Goal: Information Seeking & Learning: Learn about a topic

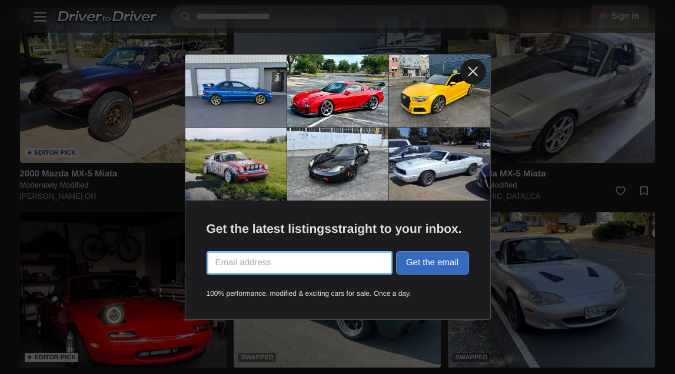
scroll to position [1791, 0]
click at [468, 76] on link at bounding box center [473, 72] width 26 height 26
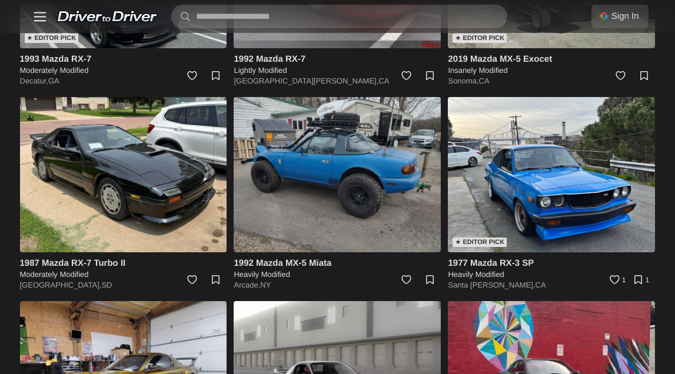
scroll to position [3132, 0]
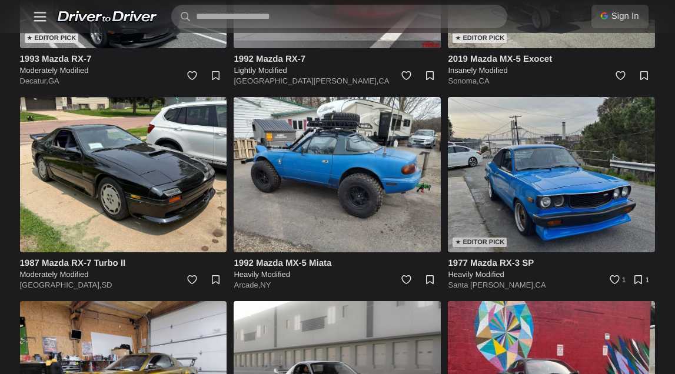
click at [537, 188] on img at bounding box center [551, 174] width 207 height 155
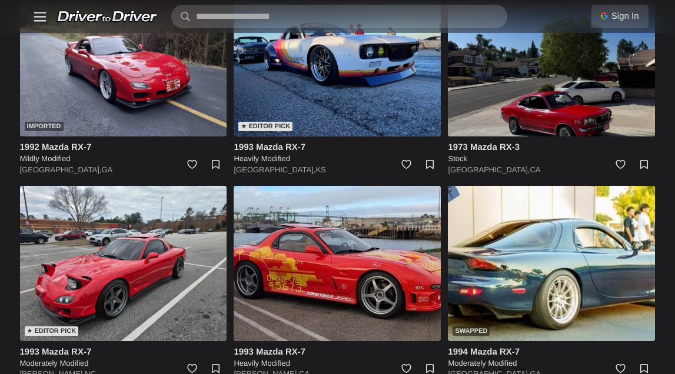
scroll to position [4066, 0]
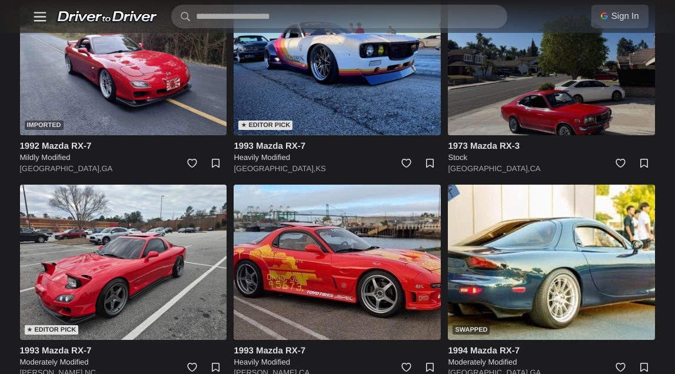
click at [572, 97] on img at bounding box center [551, 57] width 207 height 155
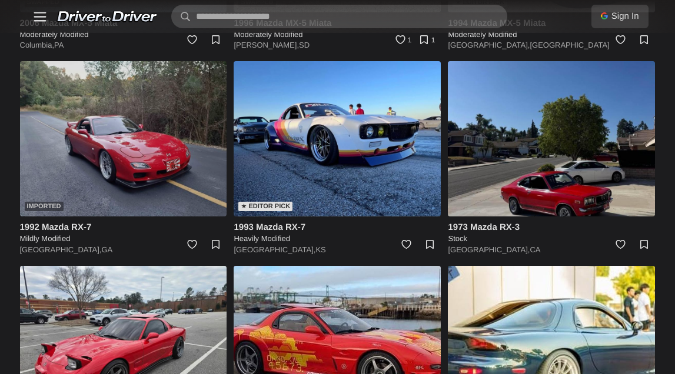
scroll to position [3988, 0]
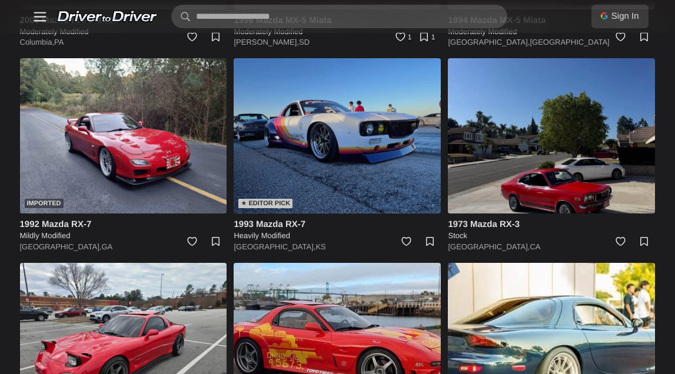
click at [338, 135] on img at bounding box center [337, 135] width 207 height 155
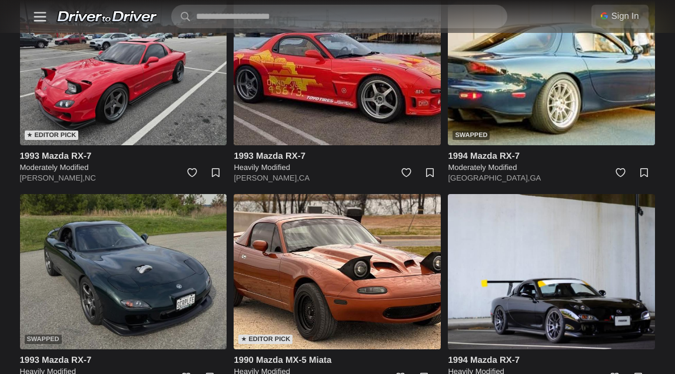
scroll to position [4236, 0]
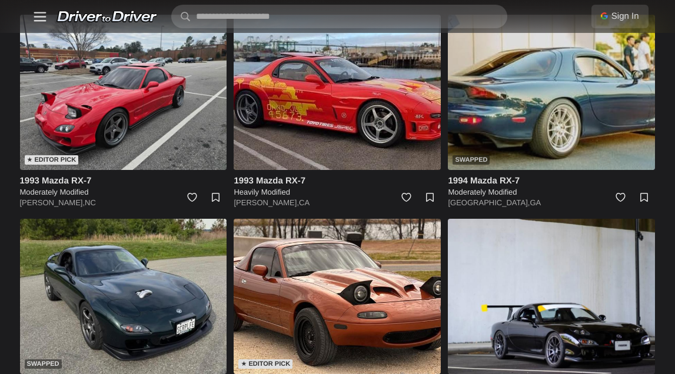
click at [522, 100] on img at bounding box center [551, 92] width 207 height 155
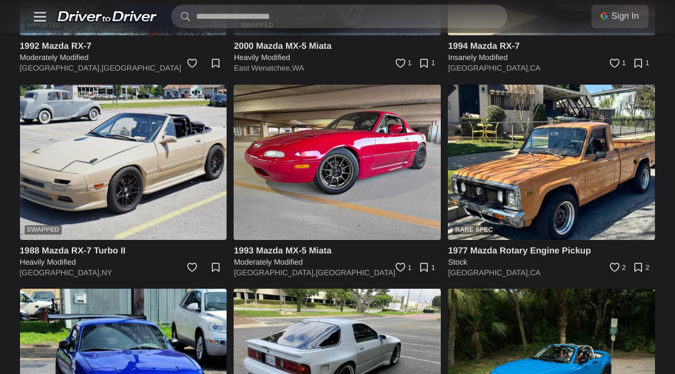
scroll to position [5803, 0]
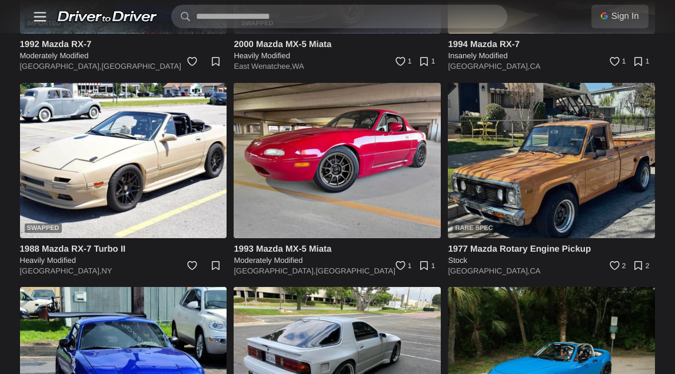
click at [519, 168] on img at bounding box center [551, 160] width 207 height 155
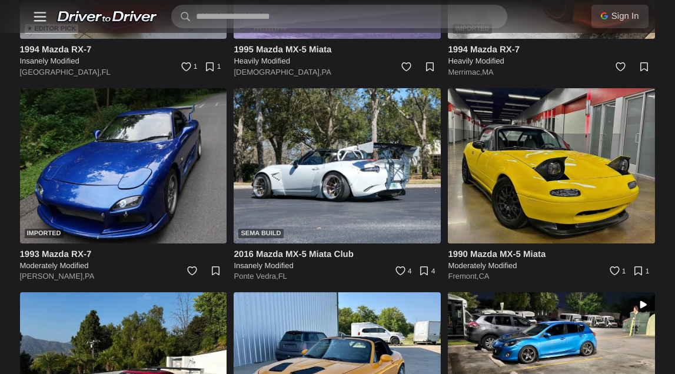
scroll to position [7037, 0]
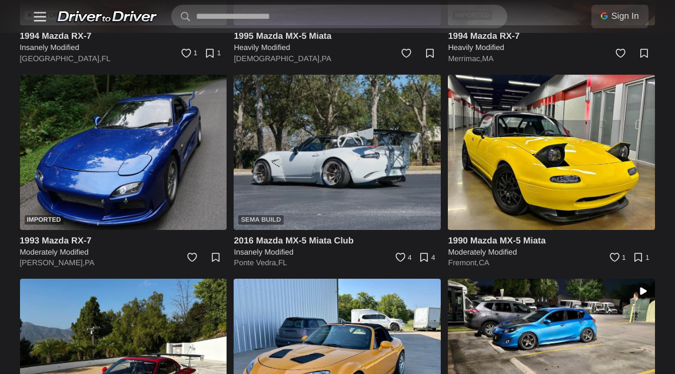
click at [343, 207] on img at bounding box center [337, 152] width 207 height 155
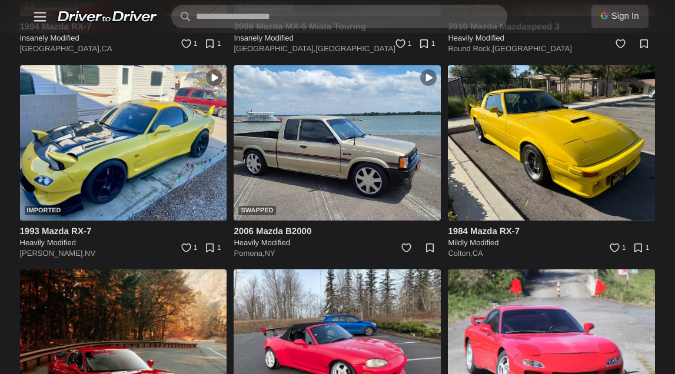
scroll to position [7463, 0]
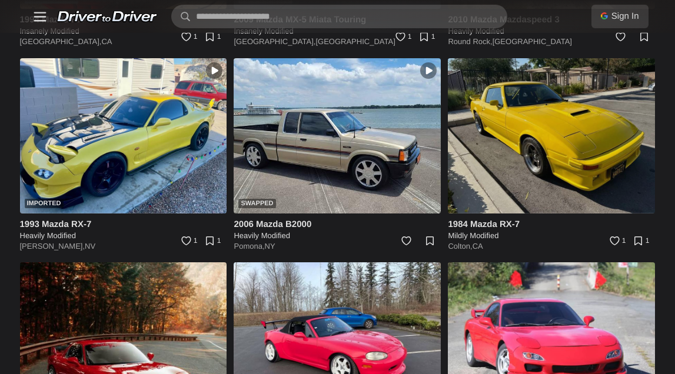
click at [505, 114] on img at bounding box center [551, 135] width 207 height 155
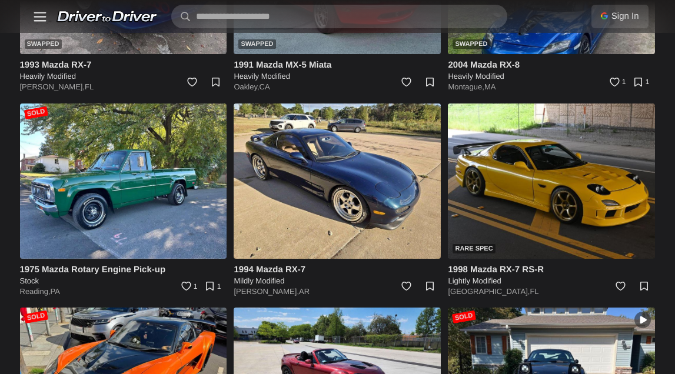
scroll to position [10883, 0]
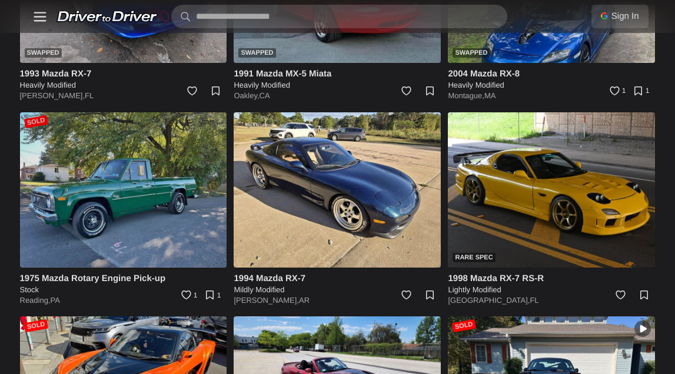
click at [111, 192] on img at bounding box center [123, 189] width 207 height 155
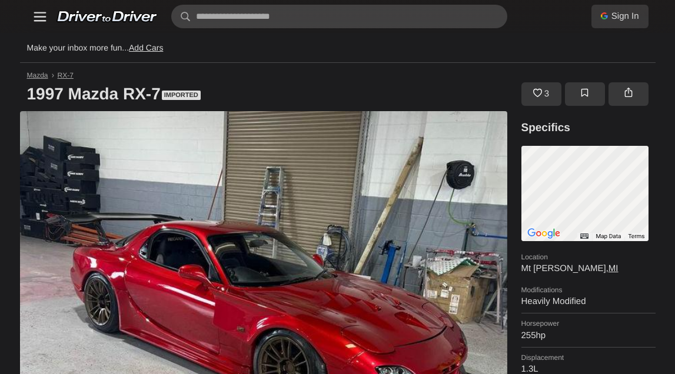
scroll to position [0, 0]
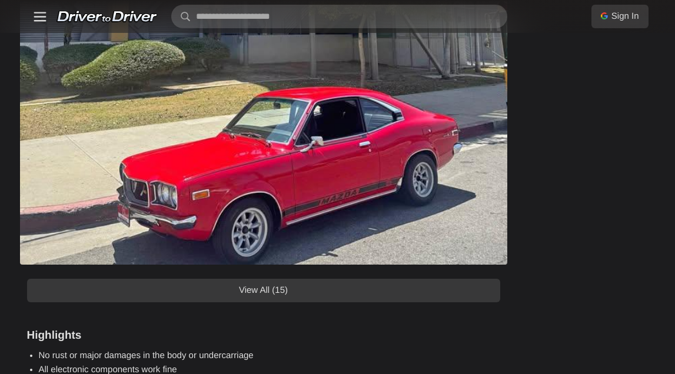
scroll to position [1324, 0]
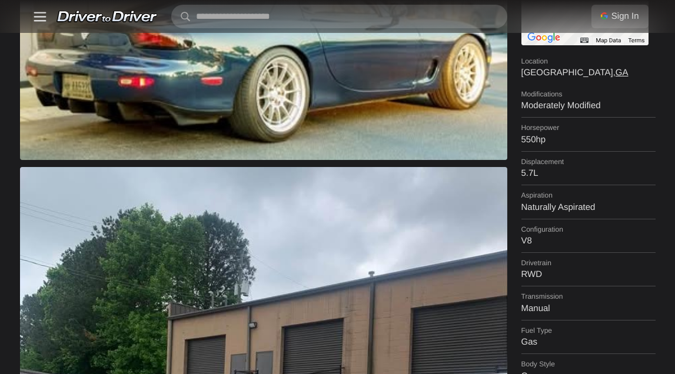
scroll to position [194, 0]
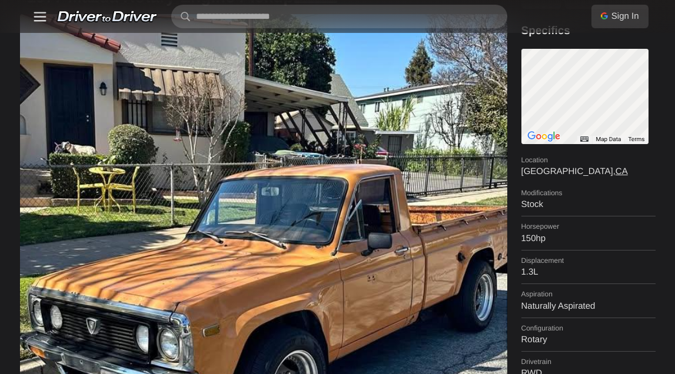
scroll to position [89, 0]
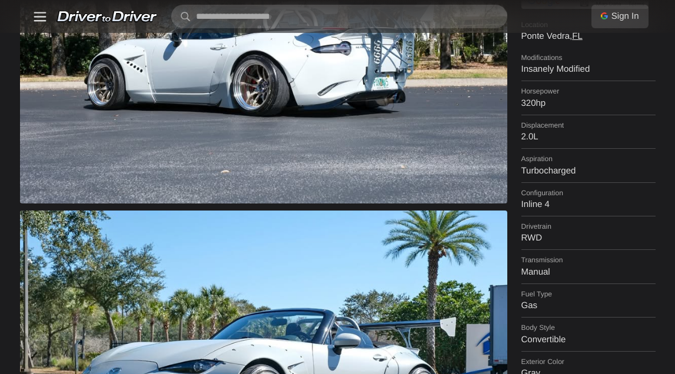
scroll to position [215, 0]
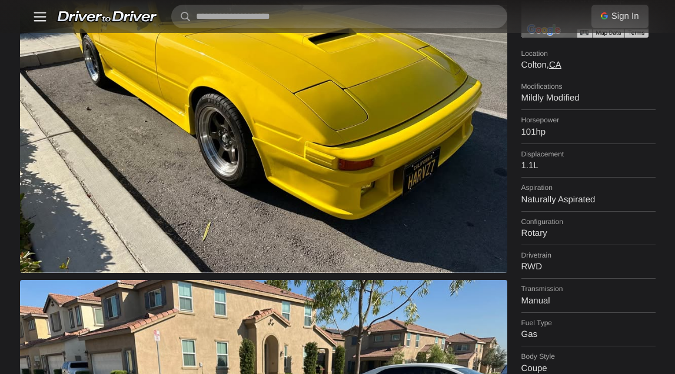
scroll to position [205, 0]
